Goal: Find specific page/section: Find specific page/section

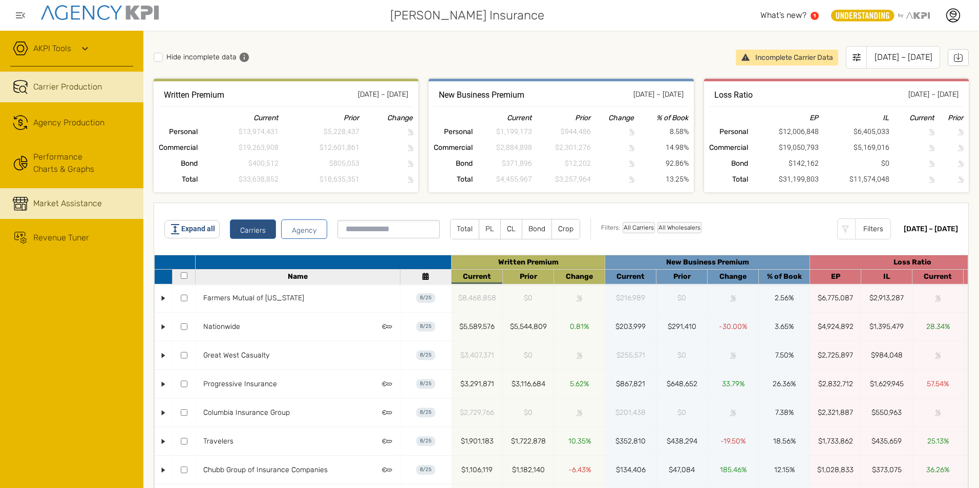
click at [77, 197] on link "Market Assistance" at bounding box center [71, 203] width 143 height 31
